Goal: Check status: Check status

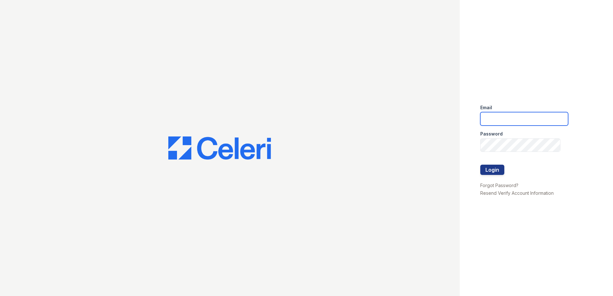
type input "ABlackstar@Trinity-PM.com"
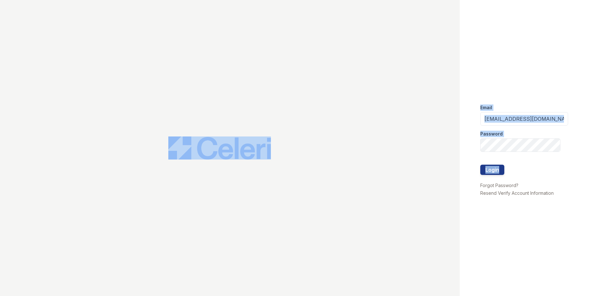
drag, startPoint x: 447, startPoint y: 123, endPoint x: 478, endPoint y: 182, distance: 66.5
click at [478, 182] on div "Email ABlackstar@Trinity-PM.com Password Login Forgot Password? Resend Verify A…" at bounding box center [306, 148] width 613 height 296
click at [491, 169] on button "Login" at bounding box center [493, 170] width 24 height 10
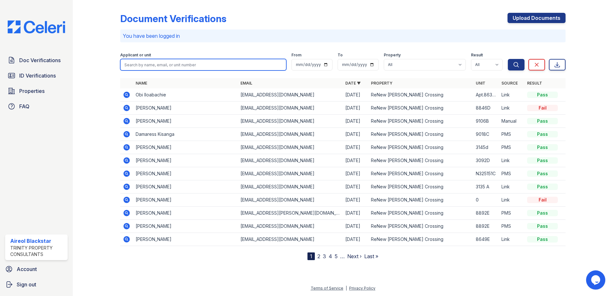
paste input "Brian"
type input "Brian"
click at [508, 59] on button "Search" at bounding box center [516, 65] width 17 height 12
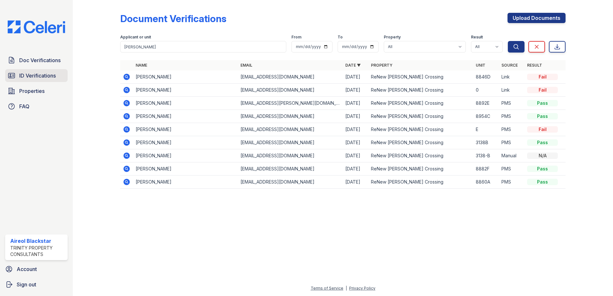
click at [38, 77] on span "ID Verifications" at bounding box center [37, 76] width 37 height 8
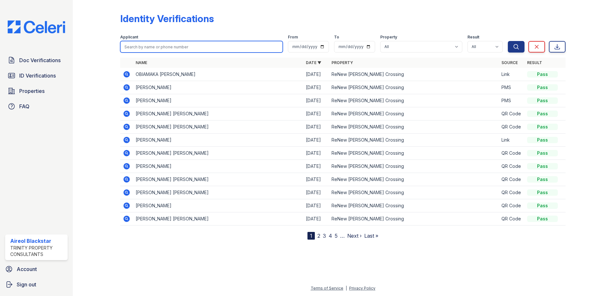
click at [132, 48] on input "search" at bounding box center [201, 47] width 163 height 12
paste input "Brian"
type input "Brian"
click at [508, 41] on button "Search" at bounding box center [516, 47] width 17 height 12
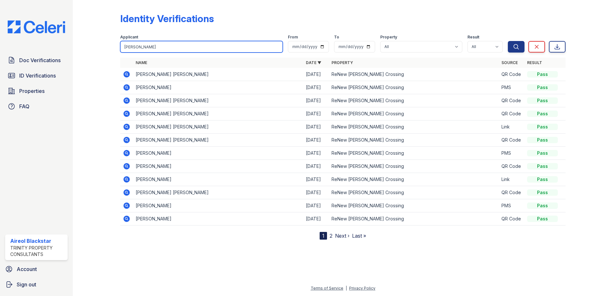
drag, startPoint x: 136, startPoint y: 47, endPoint x: 120, endPoint y: 47, distance: 15.4
click at [120, 47] on input "Brian" at bounding box center [201, 47] width 163 height 12
paste input "Iloabachie"
type input "Iloabachie"
click at [508, 41] on button "Search" at bounding box center [516, 47] width 17 height 12
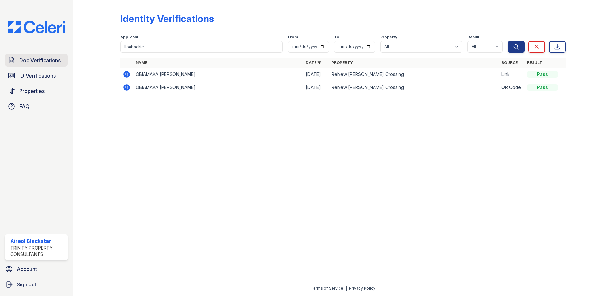
click at [32, 60] on span "Doc Verifications" at bounding box center [39, 60] width 41 height 8
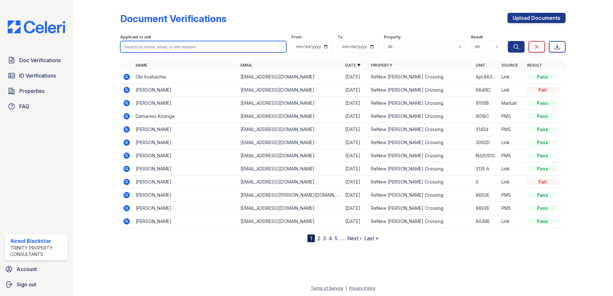
click at [125, 47] on input "search" at bounding box center [203, 47] width 166 height 12
paste input "Iloabachie"
type input "Iloabachie"
click at [508, 41] on button "Search" at bounding box center [516, 47] width 17 height 12
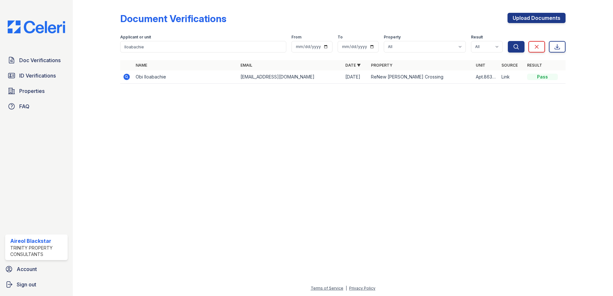
click at [130, 77] on icon at bounding box center [127, 77] width 6 height 6
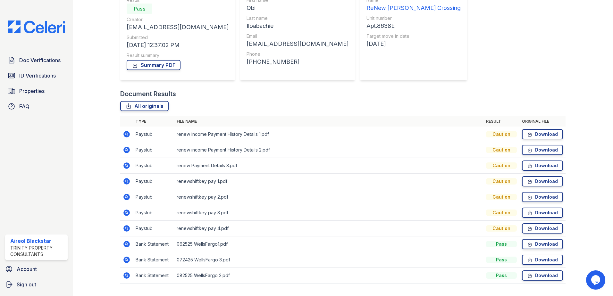
scroll to position [84, 0]
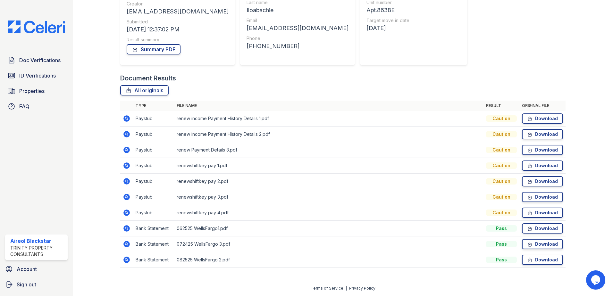
click at [499, 118] on div "Caution" at bounding box center [501, 119] width 31 height 6
click at [129, 119] on icon at bounding box center [127, 119] width 6 height 6
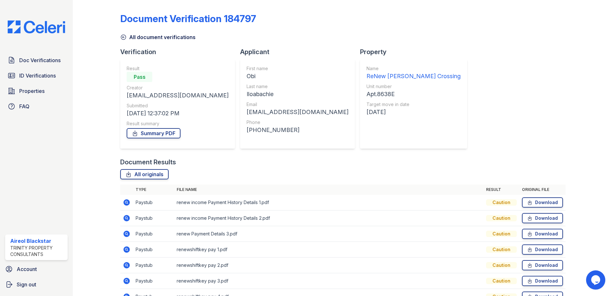
click at [127, 219] on icon at bounding box center [127, 218] width 6 height 6
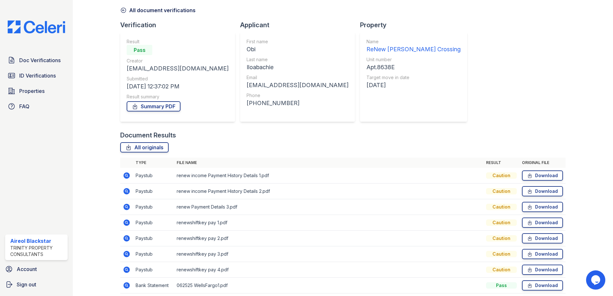
scroll to position [84, 0]
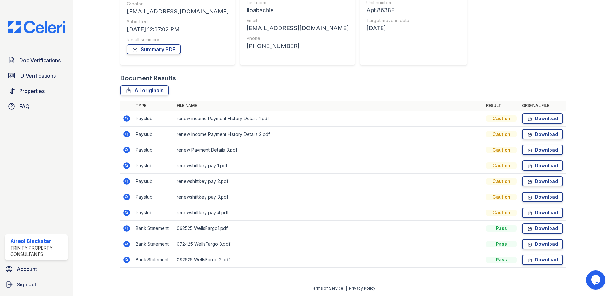
click at [127, 151] on icon at bounding box center [127, 150] width 6 height 6
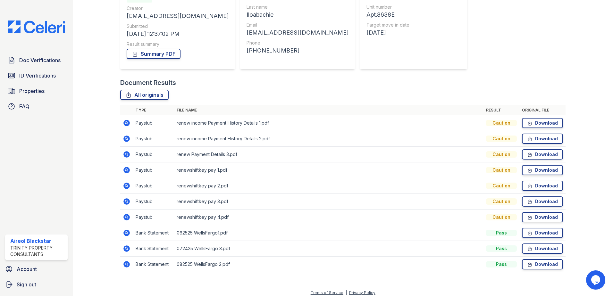
scroll to position [84, 0]
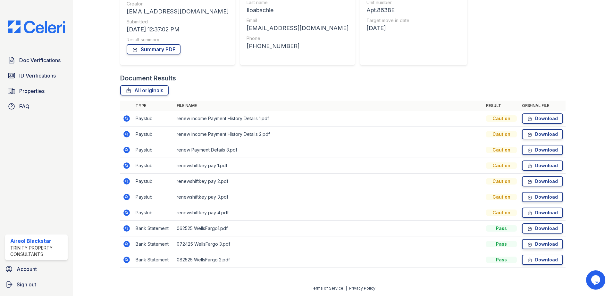
click at [128, 164] on icon at bounding box center [127, 166] width 6 height 6
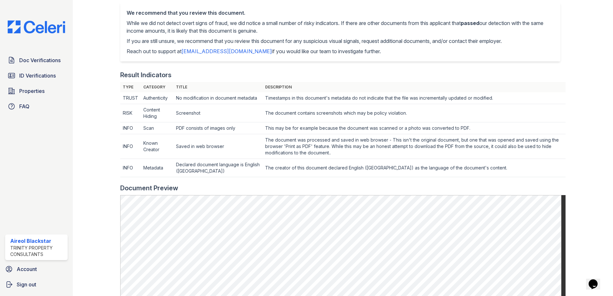
scroll to position [148, 0]
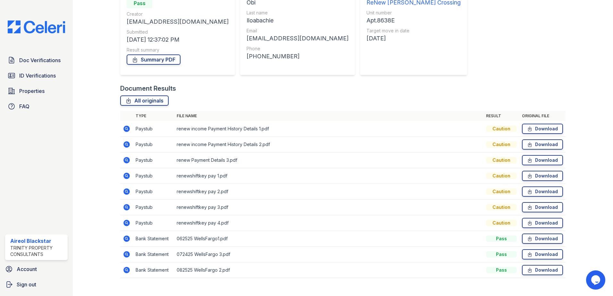
scroll to position [84, 0]
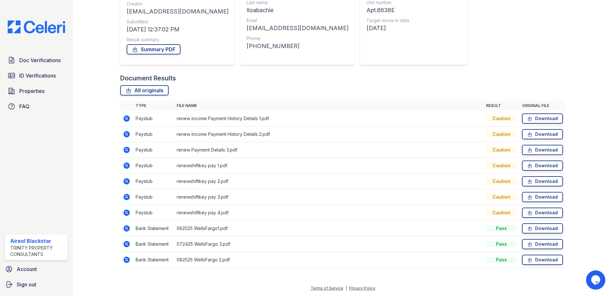
click at [130, 228] on icon at bounding box center [127, 229] width 8 height 8
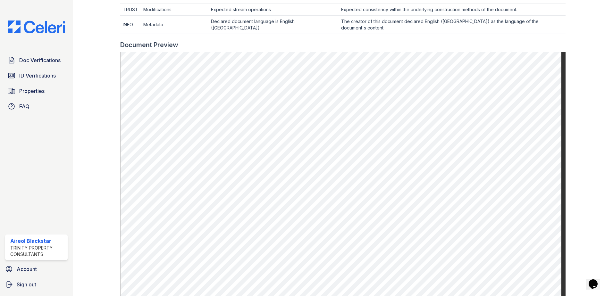
scroll to position [289, 0]
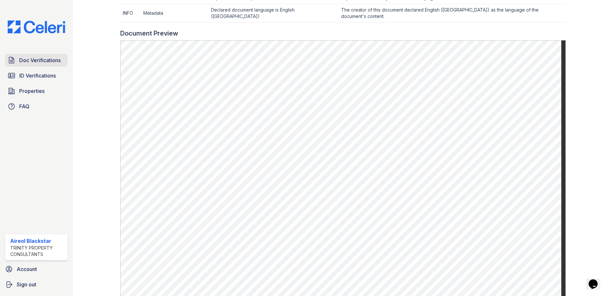
click at [35, 59] on span "Doc Verifications" at bounding box center [39, 60] width 41 height 8
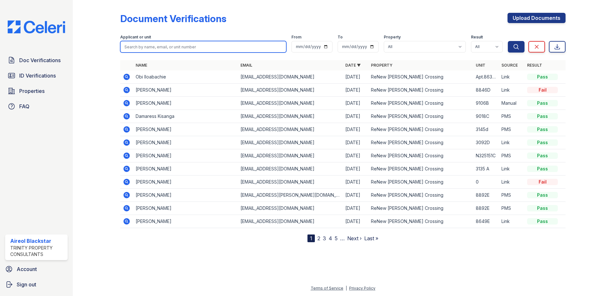
click at [150, 47] on input "search" at bounding box center [203, 47] width 166 height 12
paste input "Akeeba"
type input "Akeeba"
click at [508, 41] on button "Search" at bounding box center [516, 47] width 17 height 12
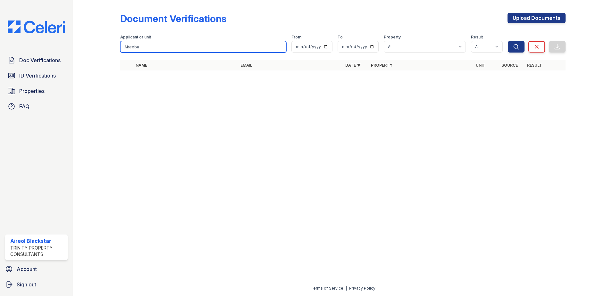
click at [149, 47] on input "Akeeba" at bounding box center [203, 47] width 166 height 12
drag, startPoint x: 143, startPoint y: 44, endPoint x: 112, endPoint y: 45, distance: 30.8
click at [112, 45] on div "Document Verifications Upload Documents Filter Applicant or unit Akeeba From To…" at bounding box center [343, 43] width 520 height 87
paste input "Maze"
type input "Maze"
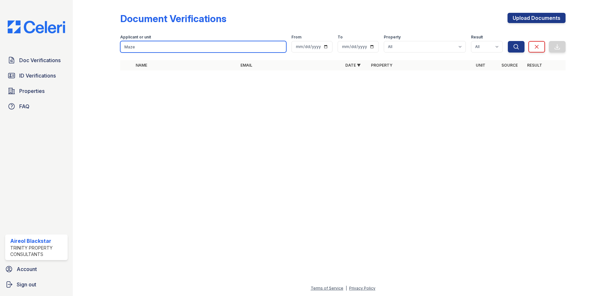
click at [508, 41] on button "Search" at bounding box center [516, 47] width 17 height 12
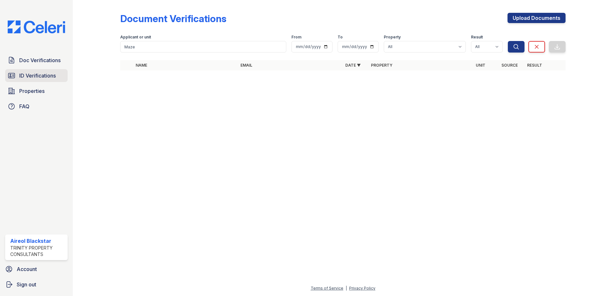
click at [38, 79] on span "ID Verifications" at bounding box center [37, 76] width 37 height 8
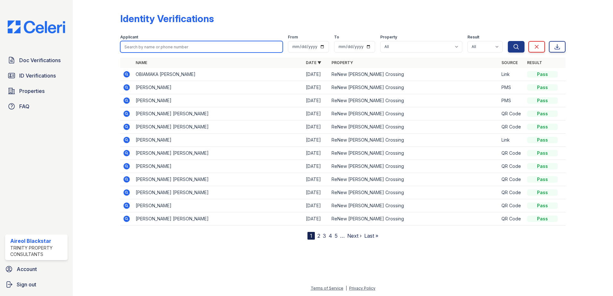
click at [124, 48] on input "search" at bounding box center [201, 47] width 163 height 12
paste input "Maze"
type input "Maze"
click at [508, 41] on button "Search" at bounding box center [516, 47] width 17 height 12
